Goal: Check status: Check status

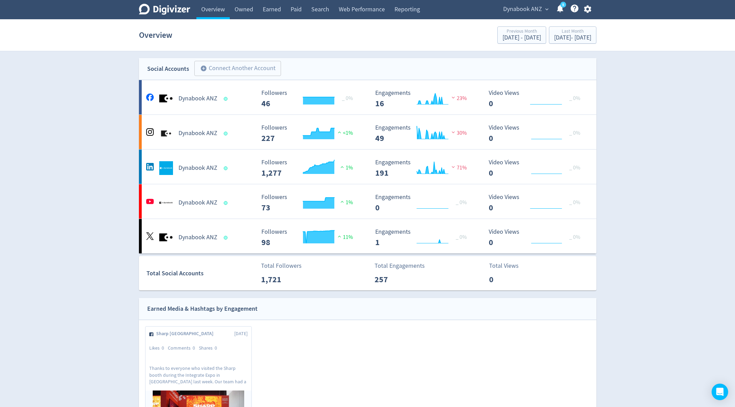
scroll to position [309, 0]
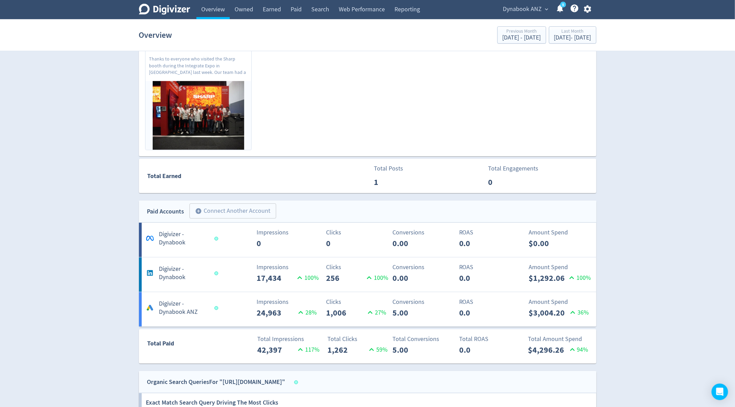
click at [526, 12] on span "Dynabook ANZ" at bounding box center [522, 9] width 39 height 11
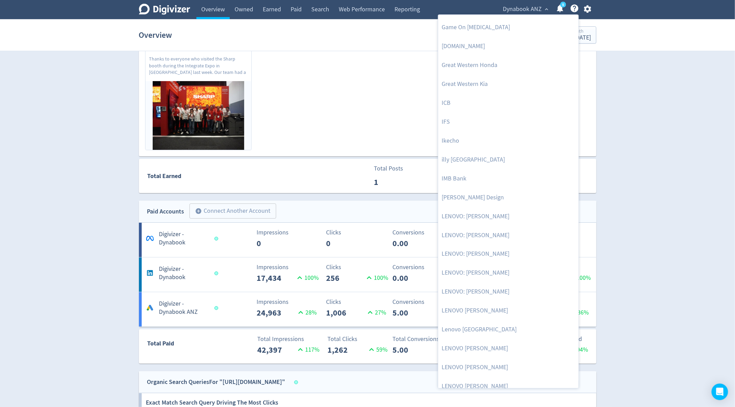
scroll to position [508, 0]
click at [660, 145] on div at bounding box center [367, 203] width 735 height 407
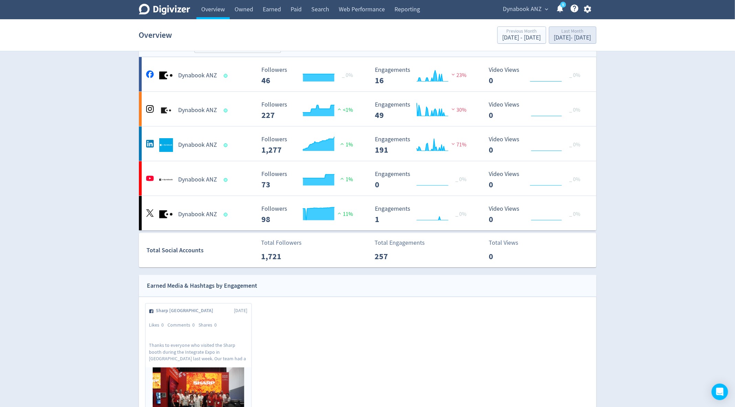
scroll to position [0, 0]
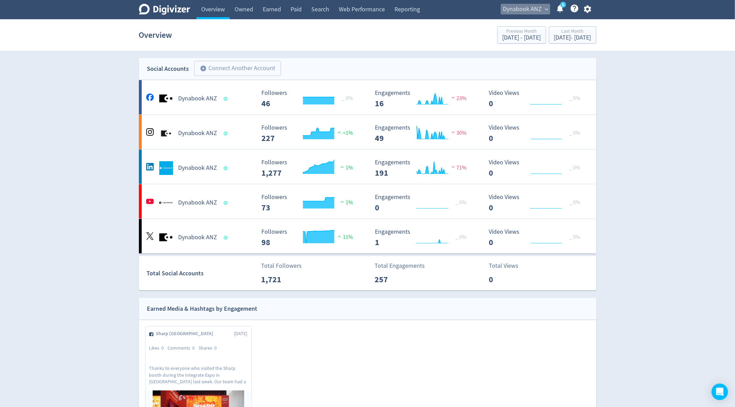
click at [531, 10] on span "Dynabook ANZ" at bounding box center [522, 9] width 39 height 11
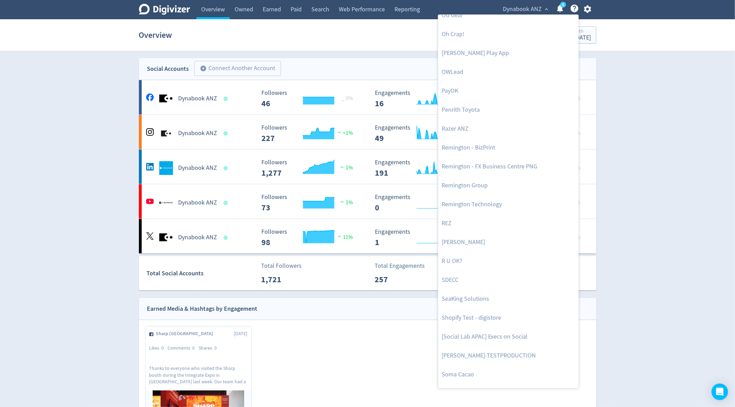
scroll to position [1478, 0]
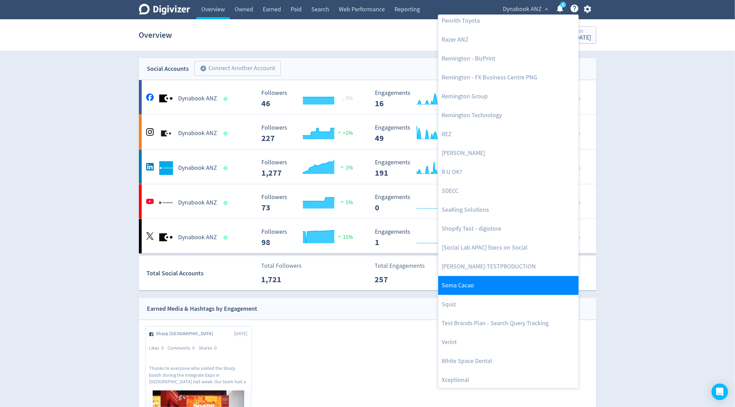
click at [483, 283] on link "Soma Cacao" at bounding box center [508, 285] width 140 height 19
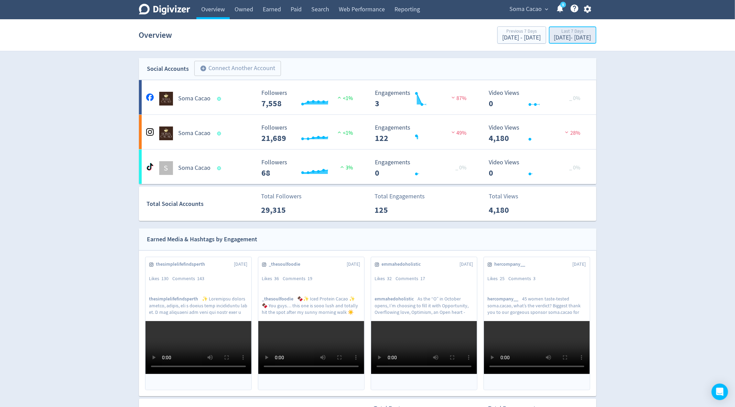
click at [561, 35] on div "[DATE] - [DATE]" at bounding box center [572, 38] width 37 height 6
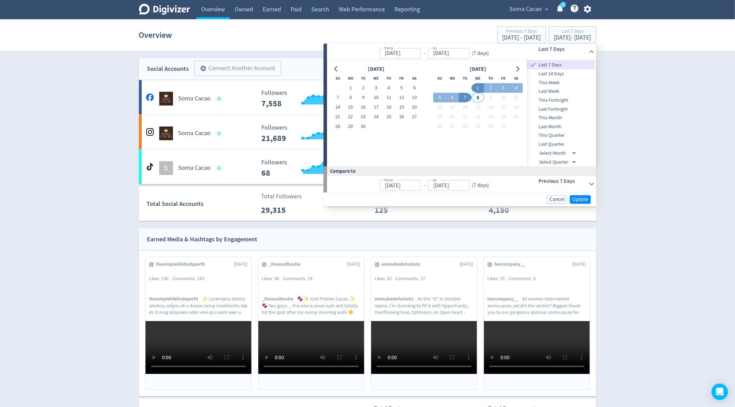
click at [560, 119] on span "This Month" at bounding box center [561, 118] width 68 height 8
type input "[DATE]"
click at [557, 126] on span "Last Month" at bounding box center [561, 127] width 68 height 8
type input "[DATE]"
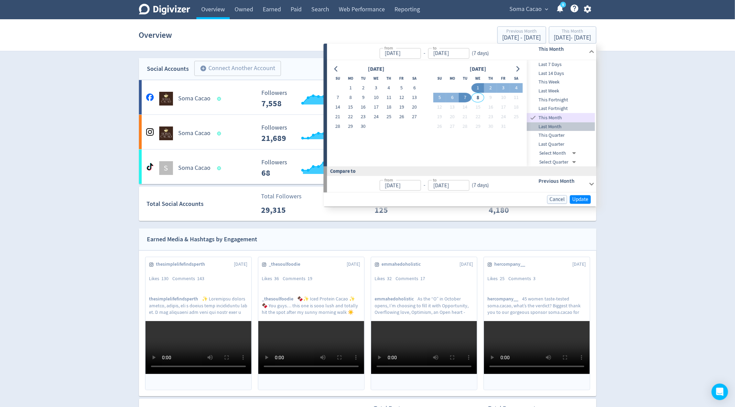
type input "[DATE]"
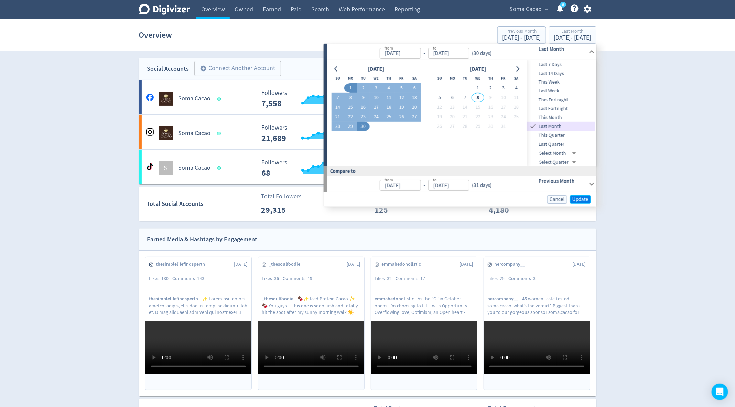
click at [576, 199] on span "Update" at bounding box center [580, 199] width 16 height 5
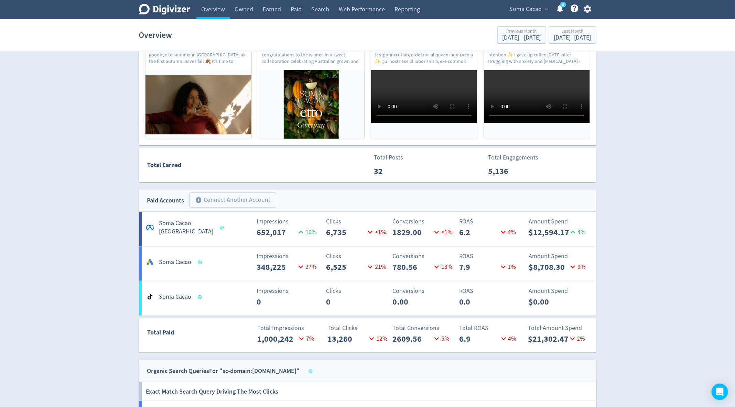
scroll to position [248, 0]
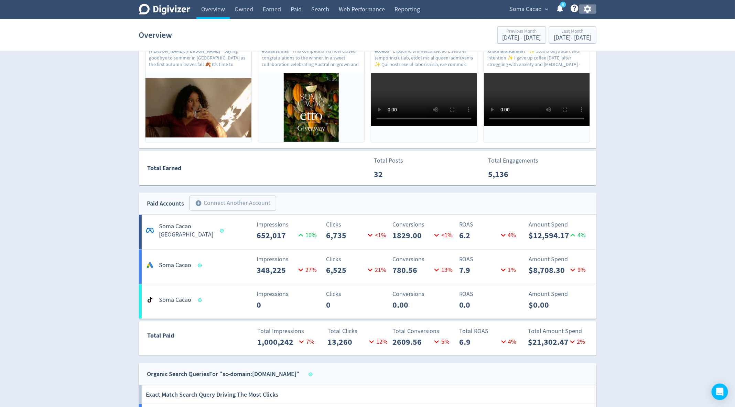
click at [589, 12] on icon "button" at bounding box center [587, 8] width 9 height 9
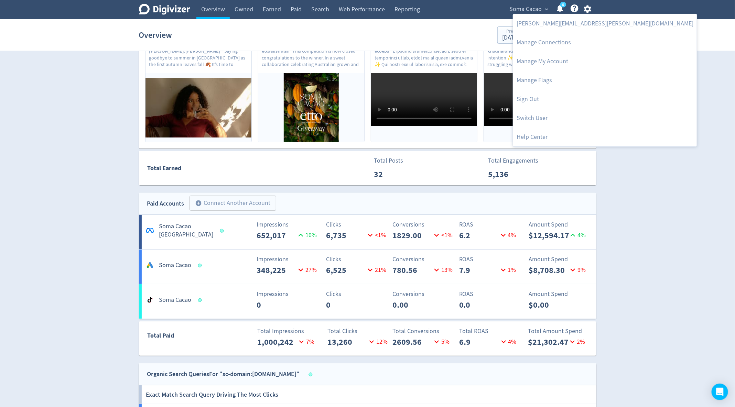
click at [645, 51] on div at bounding box center [367, 203] width 735 height 407
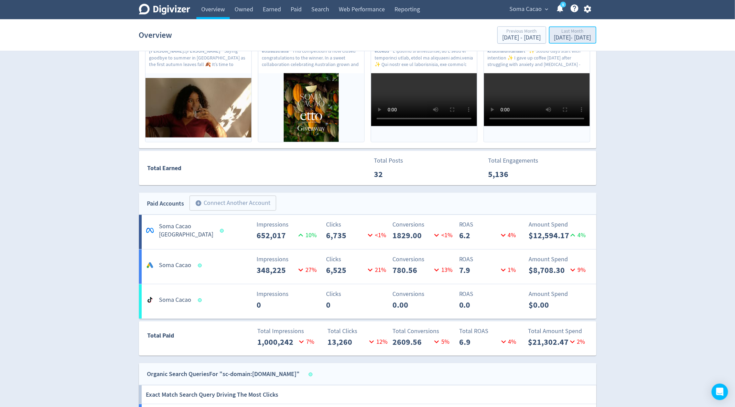
click at [561, 42] on div "Last Month [DATE] - [DATE]" at bounding box center [572, 36] width 43 height 14
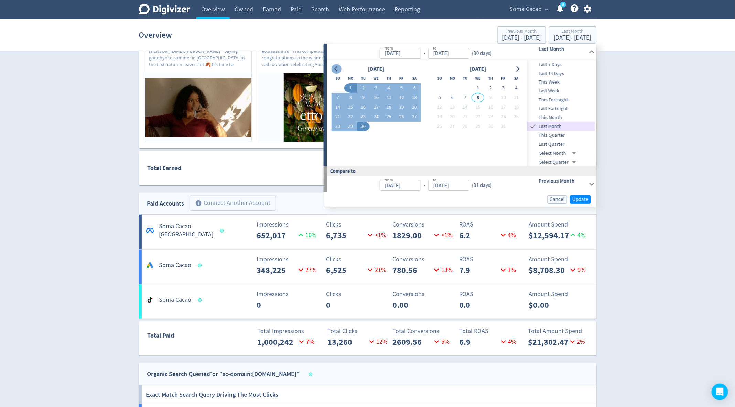
click at [335, 67] on icon "Go to previous month" at bounding box center [335, 68] width 5 height 5
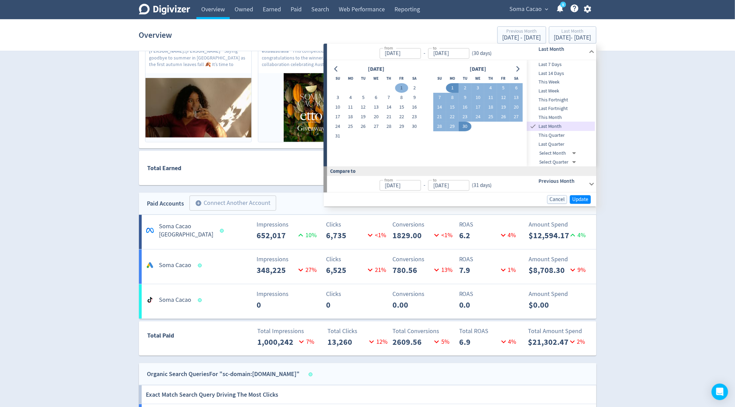
click at [398, 90] on button "1" at bounding box center [401, 89] width 13 height 10
type input "[DATE]"
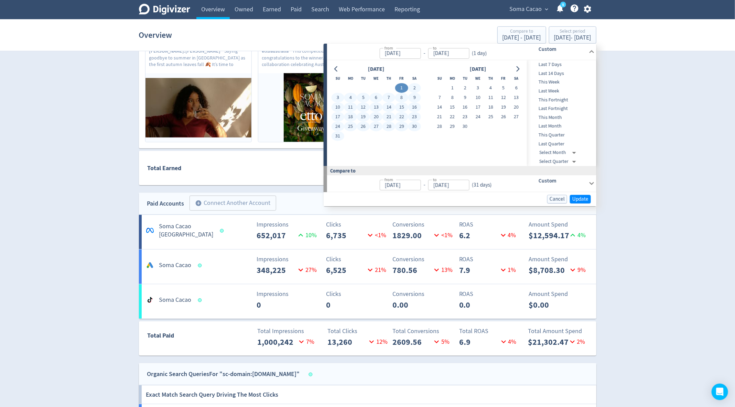
click at [341, 137] on button "31" at bounding box center [337, 137] width 13 height 10
type input "[DATE]"
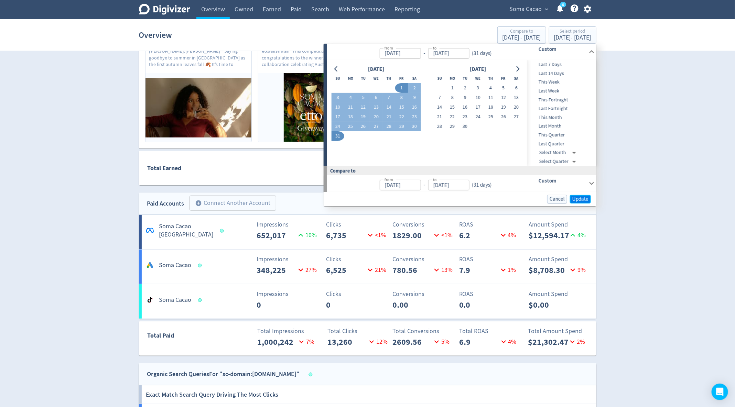
click at [580, 197] on span "Update" at bounding box center [580, 199] width 16 height 5
